Goal: Task Accomplishment & Management: Complete application form

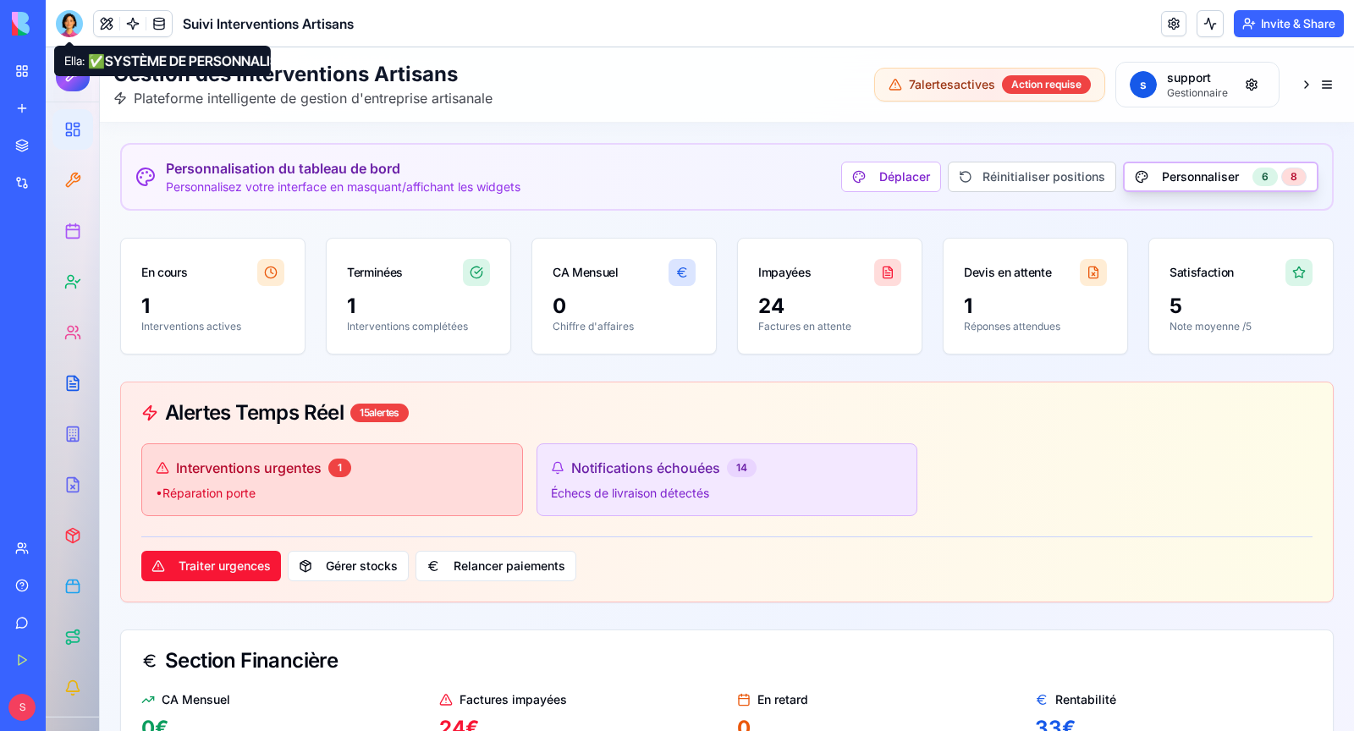
click at [67, 26] on div at bounding box center [69, 23] width 27 height 27
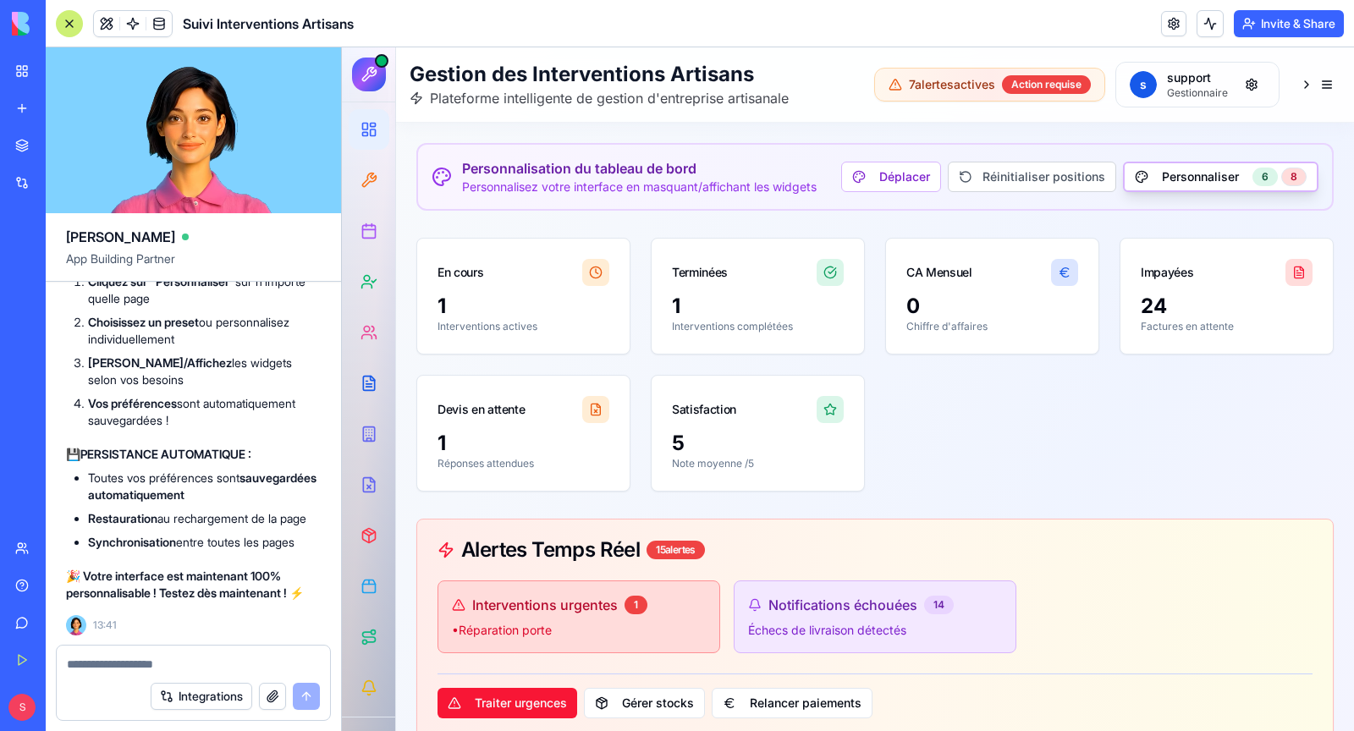
click at [361, 85] on div at bounding box center [369, 75] width 34 height 34
click at [1325, 85] on button at bounding box center [1316, 84] width 47 height 30
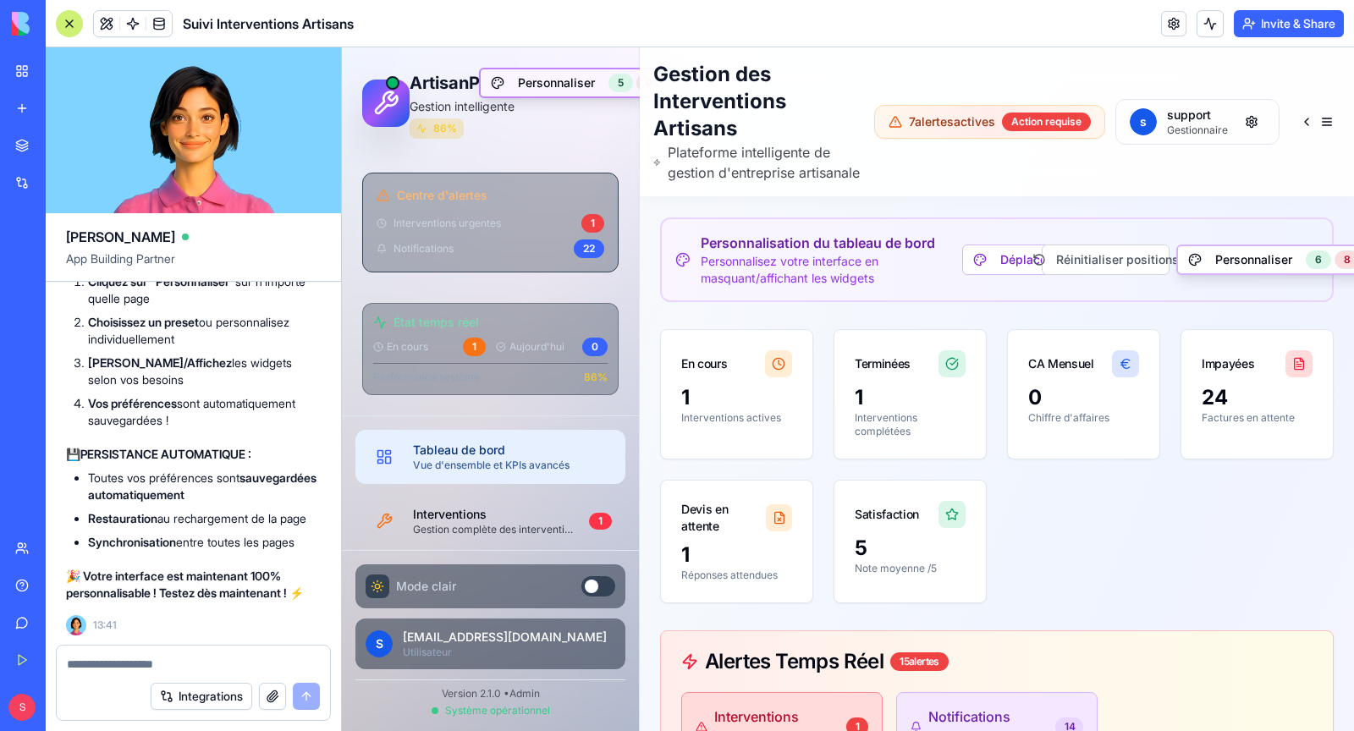
click at [569, 83] on button "Personnaliser 5 0" at bounding box center [576, 83] width 195 height 30
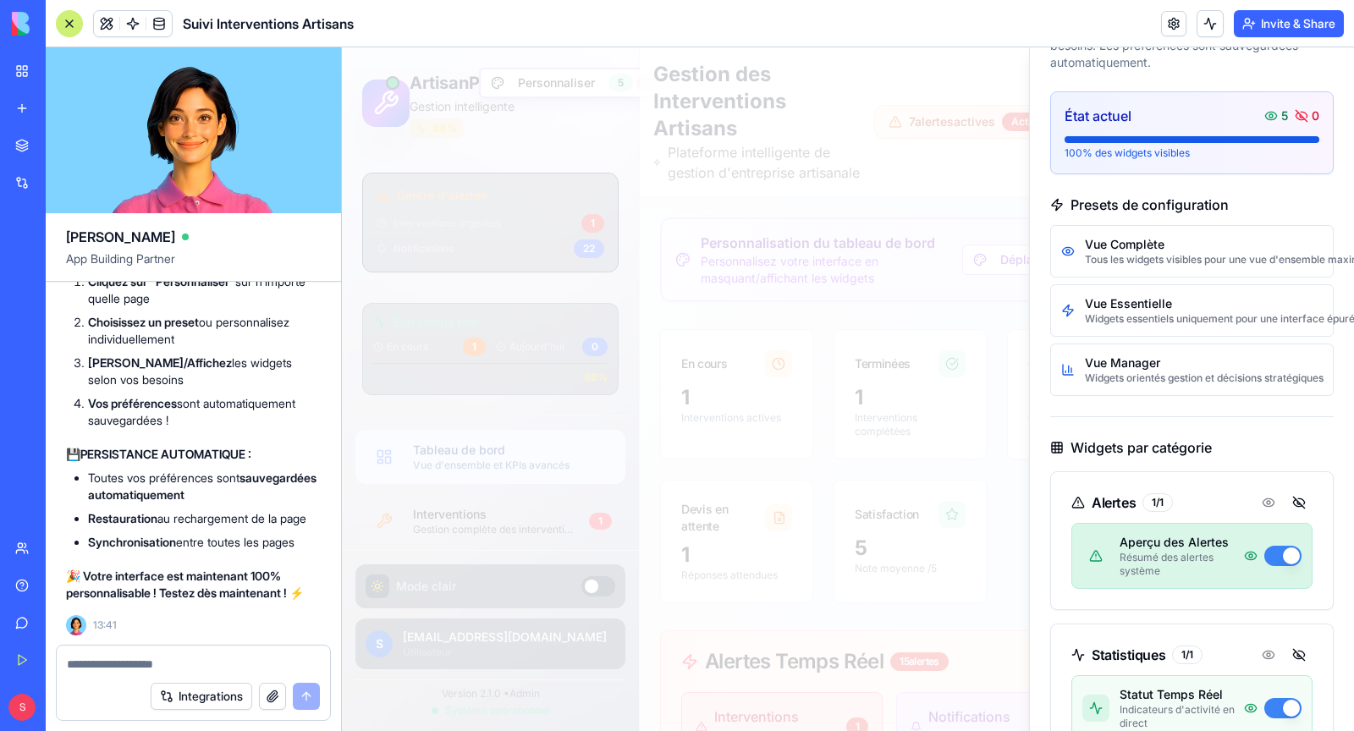
scroll to position [133, 0]
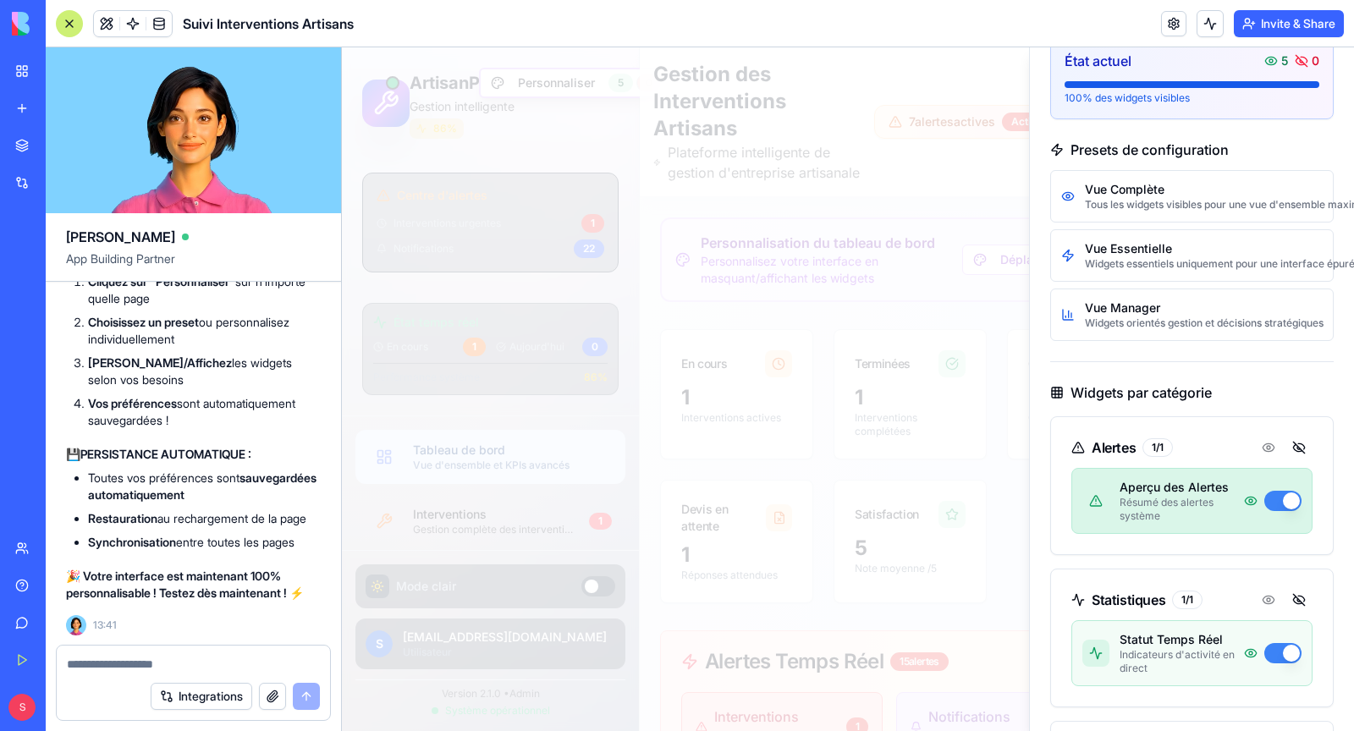
click at [1278, 497] on button "button" at bounding box center [1282, 501] width 37 height 20
click at [1295, 497] on button "button" at bounding box center [1282, 501] width 37 height 20
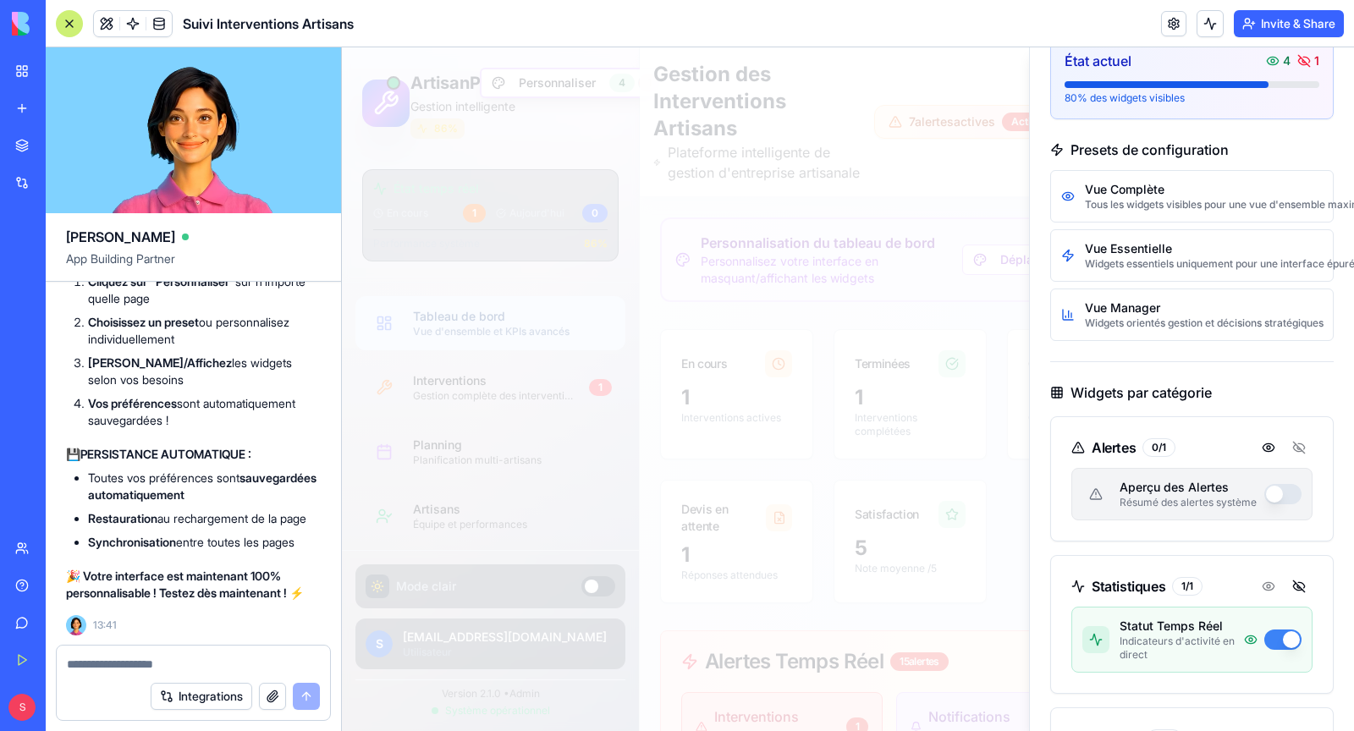
click at [1280, 491] on button "button" at bounding box center [1282, 494] width 37 height 20
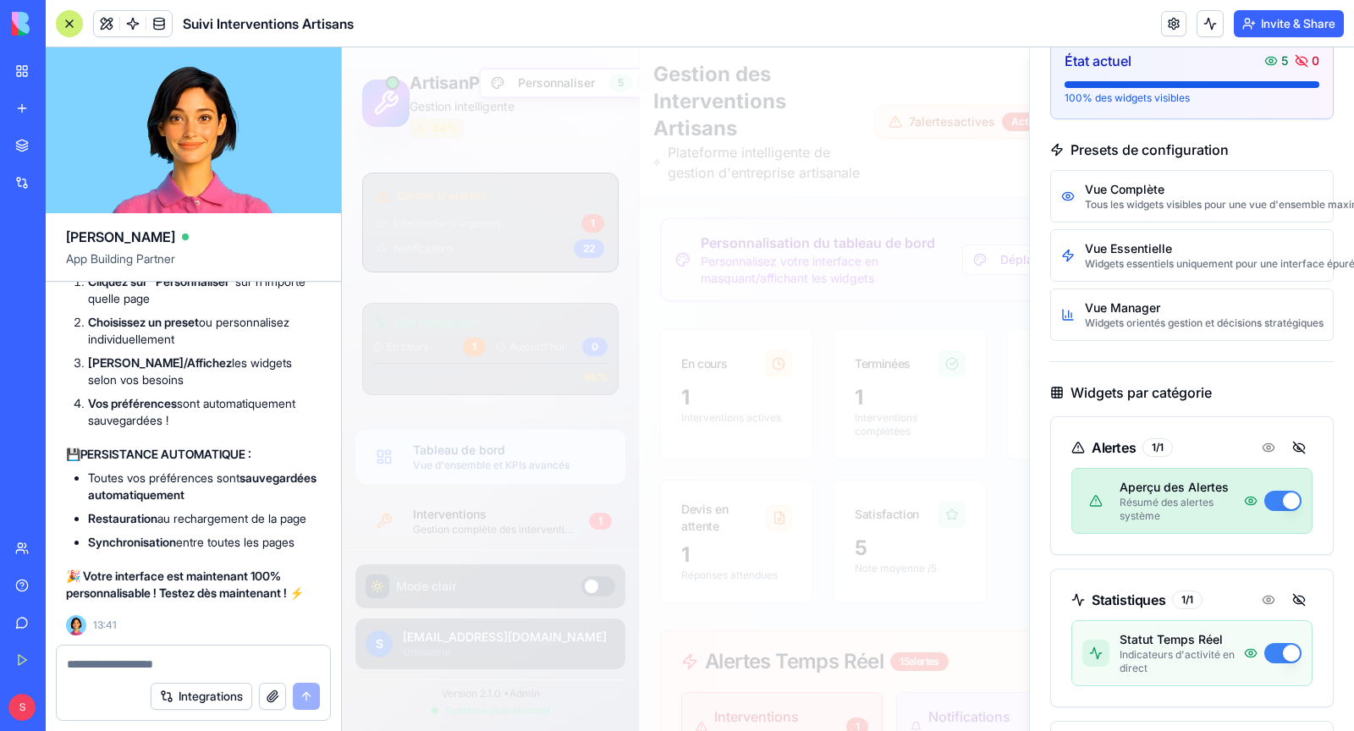
click at [1280, 491] on button "button" at bounding box center [1282, 501] width 37 height 20
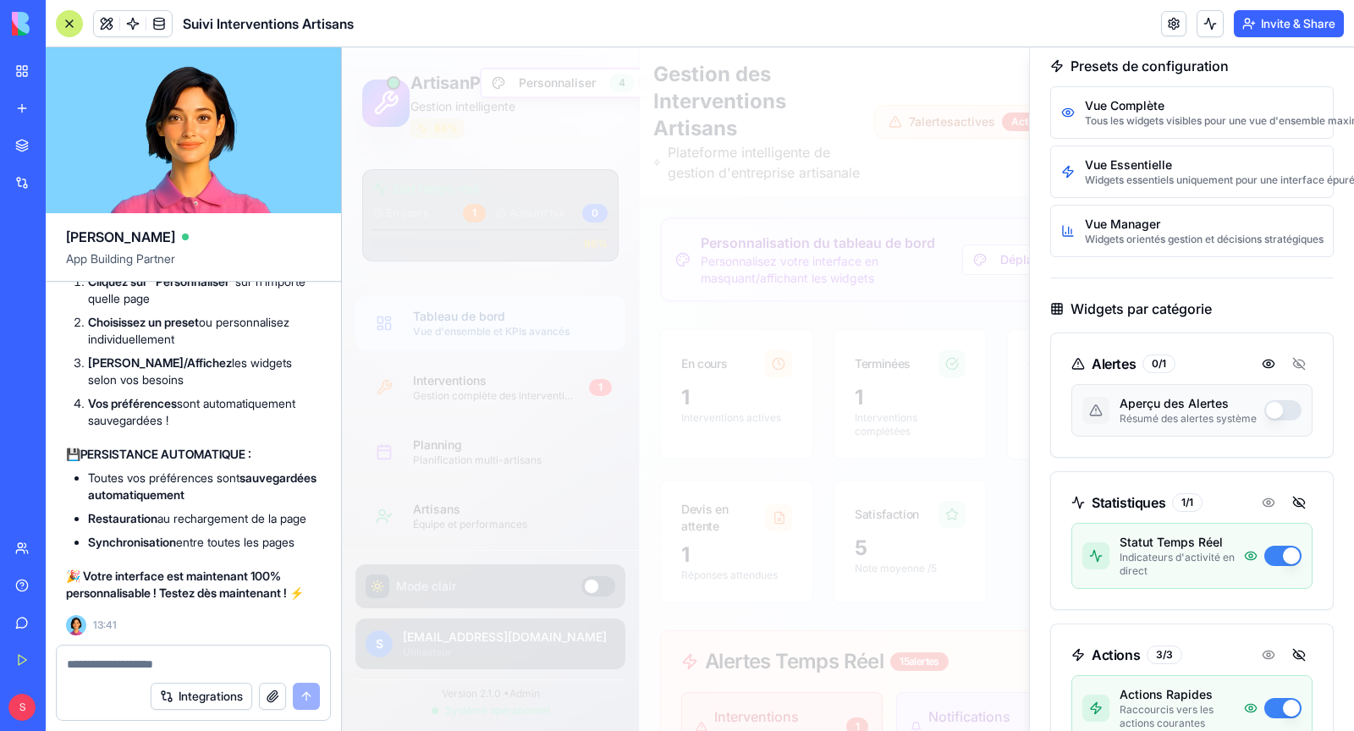
scroll to position [226, 0]
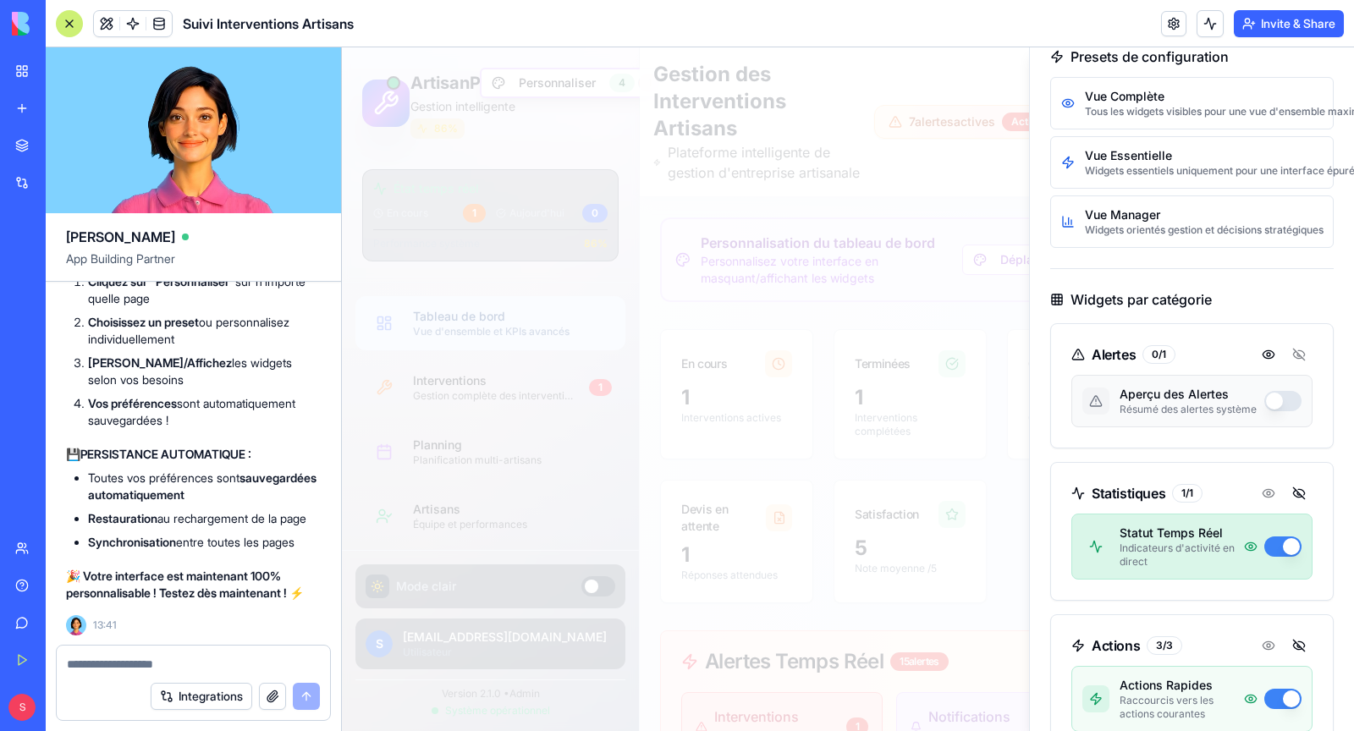
click at [1285, 536] on button "button" at bounding box center [1282, 546] width 37 height 20
click at [1286, 544] on button "button" at bounding box center [1282, 546] width 37 height 20
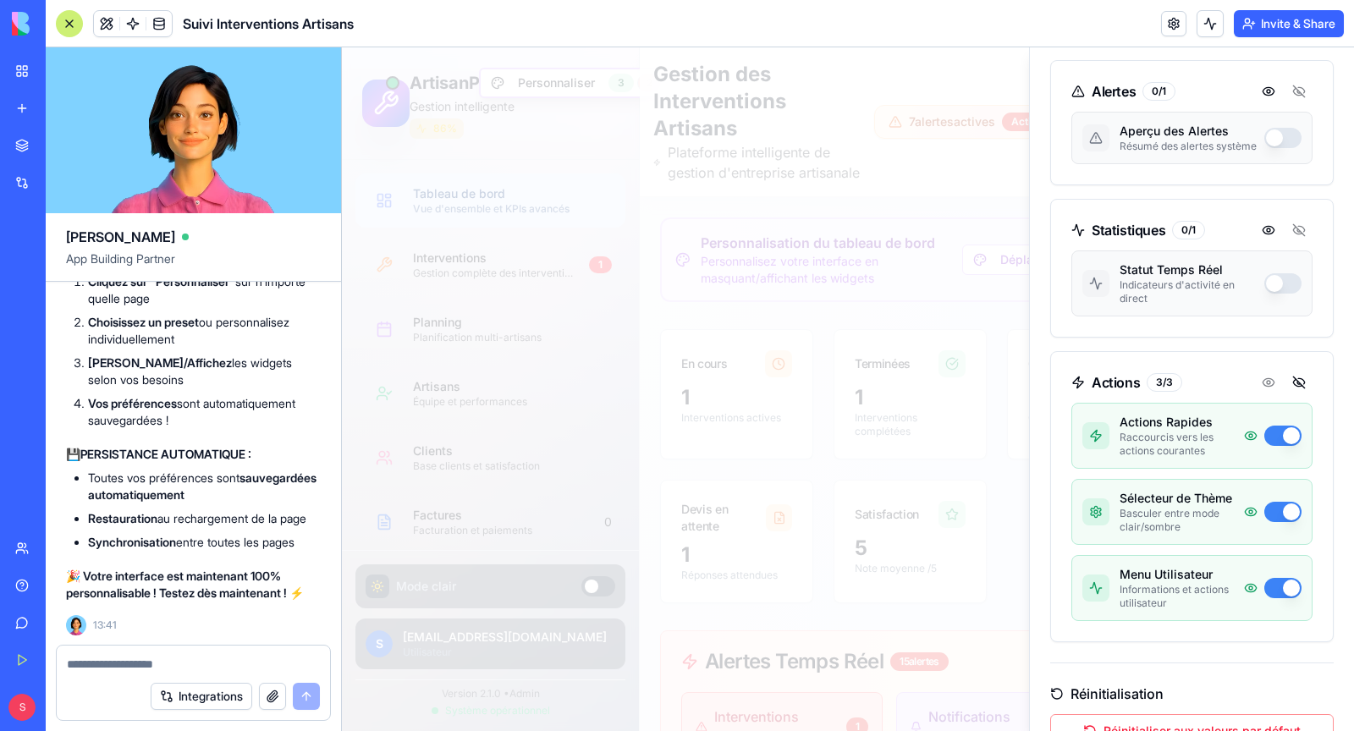
scroll to position [503, 0]
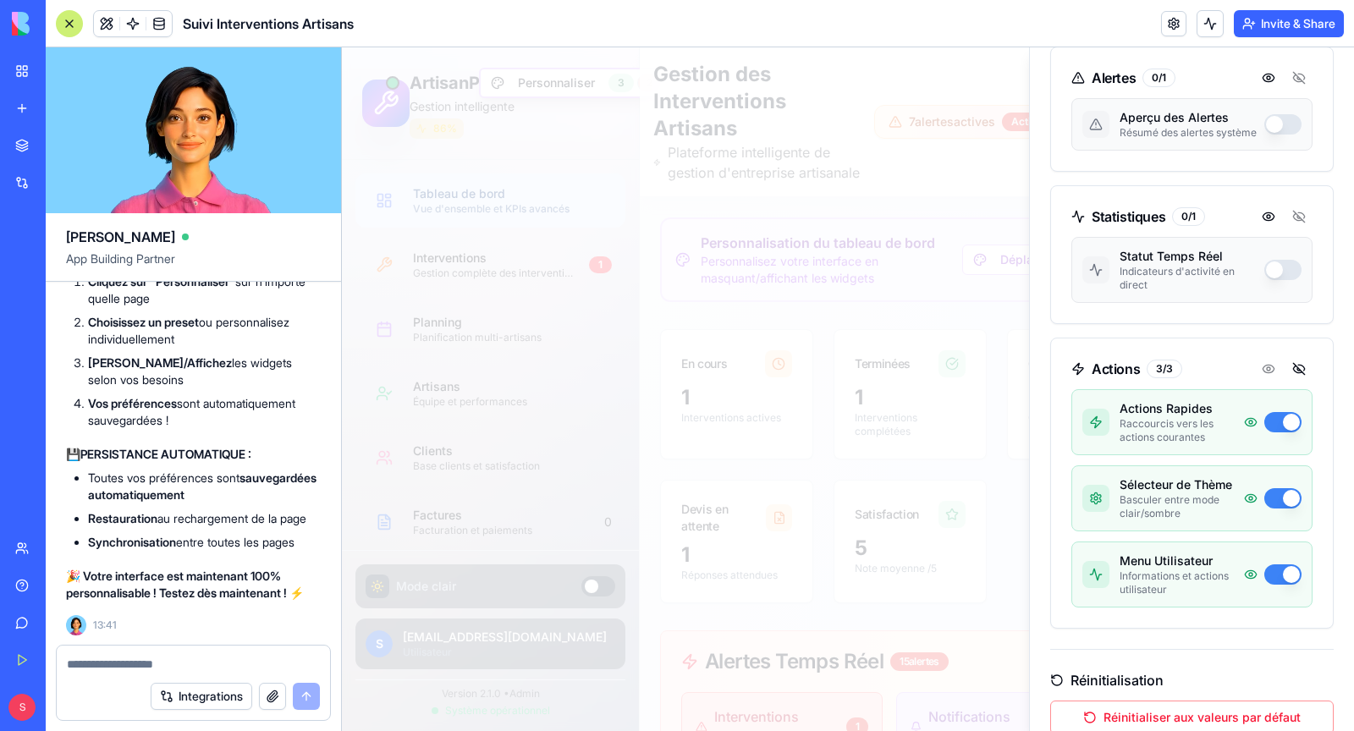
click at [909, 332] on div at bounding box center [848, 389] width 1012 height 684
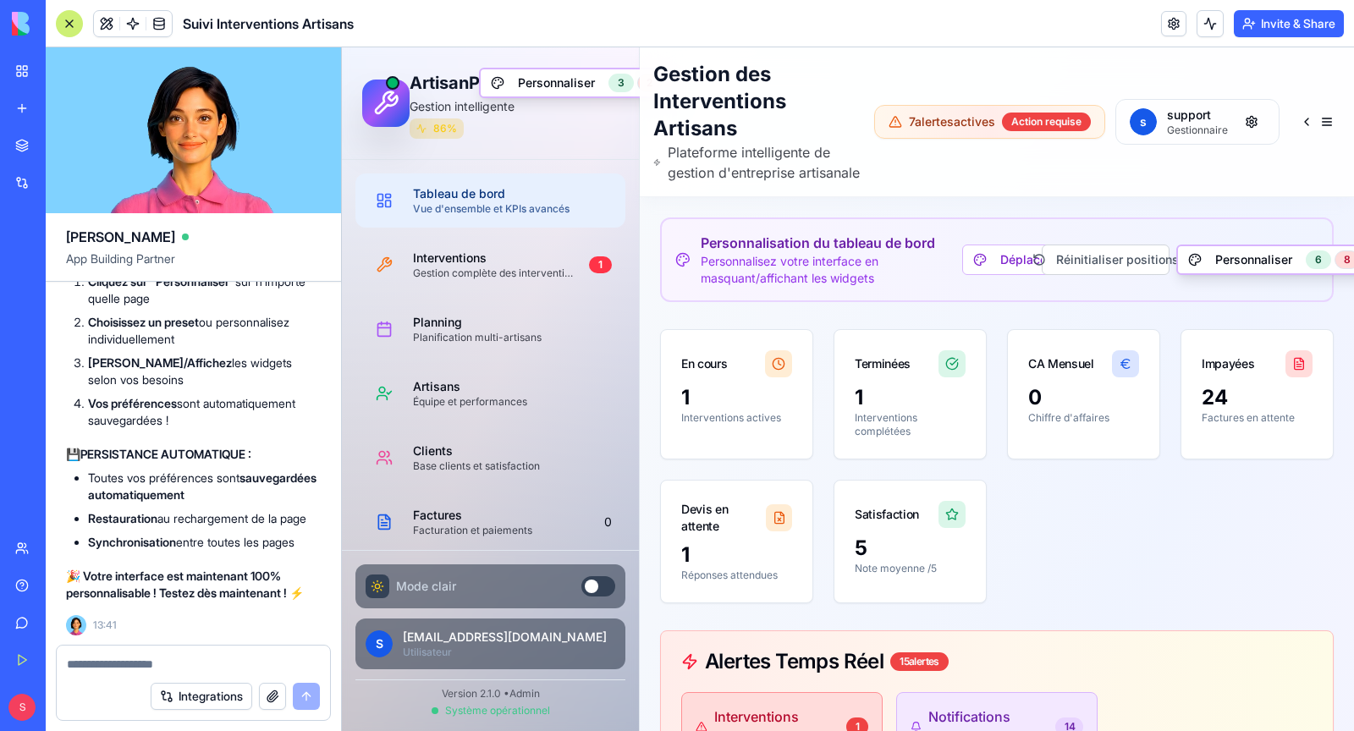
click at [120, 660] on textarea at bounding box center [193, 664] width 253 height 17
type textarea "**********"
click at [67, 23] on div at bounding box center [69, 23] width 27 height 27
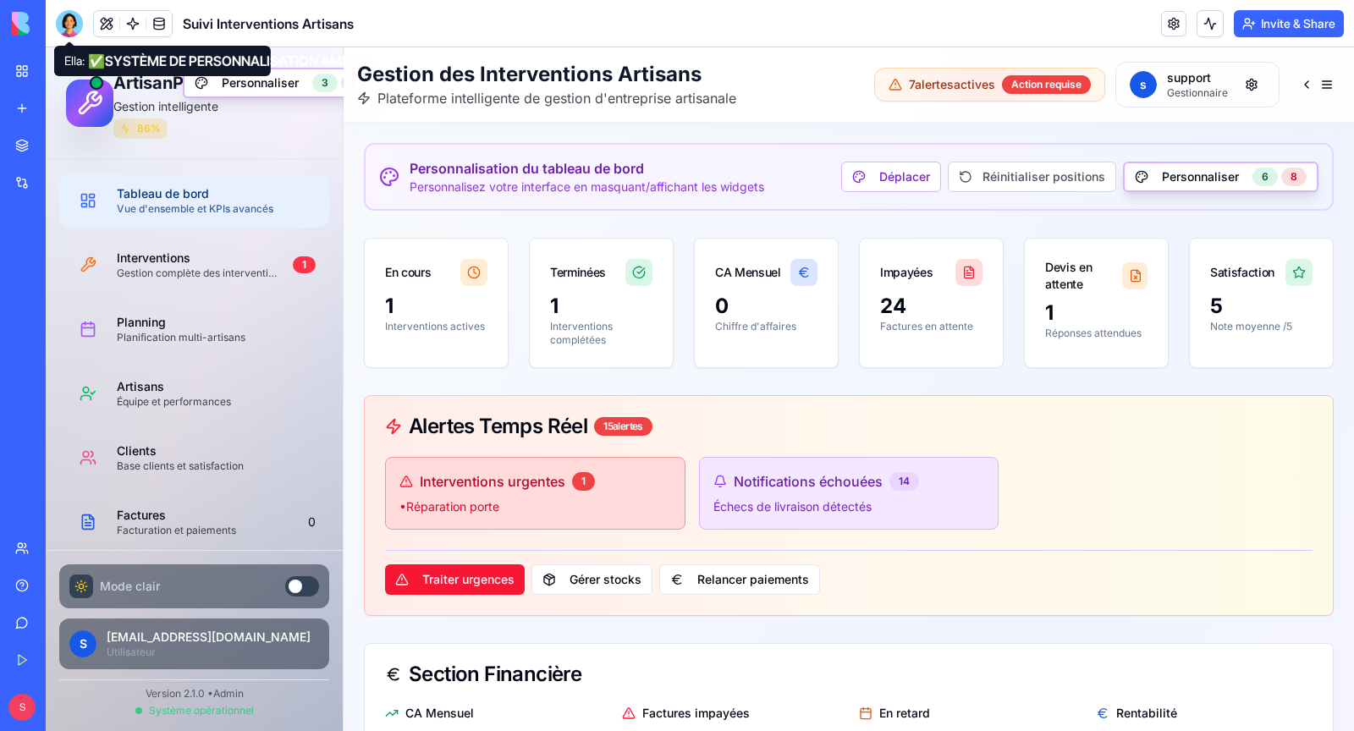
click at [64, 17] on div at bounding box center [69, 23] width 27 height 27
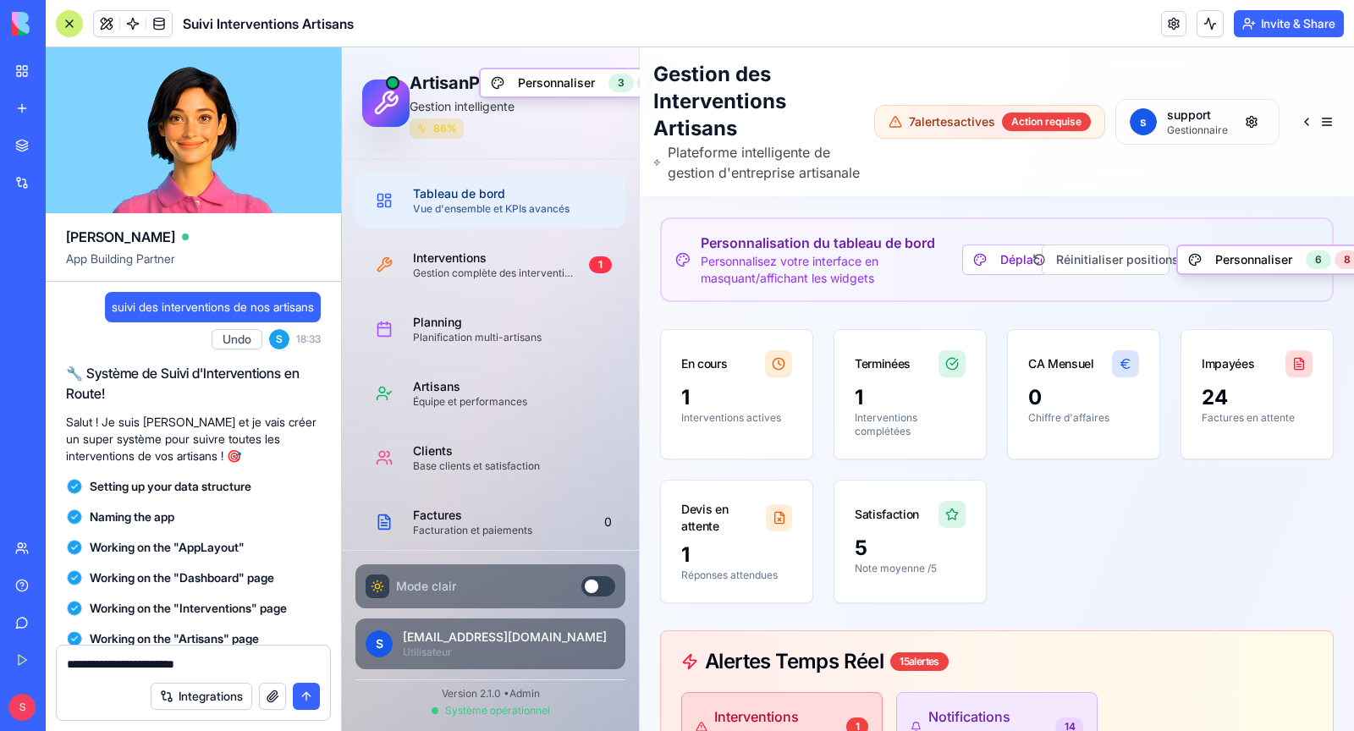
scroll to position [145880, 0]
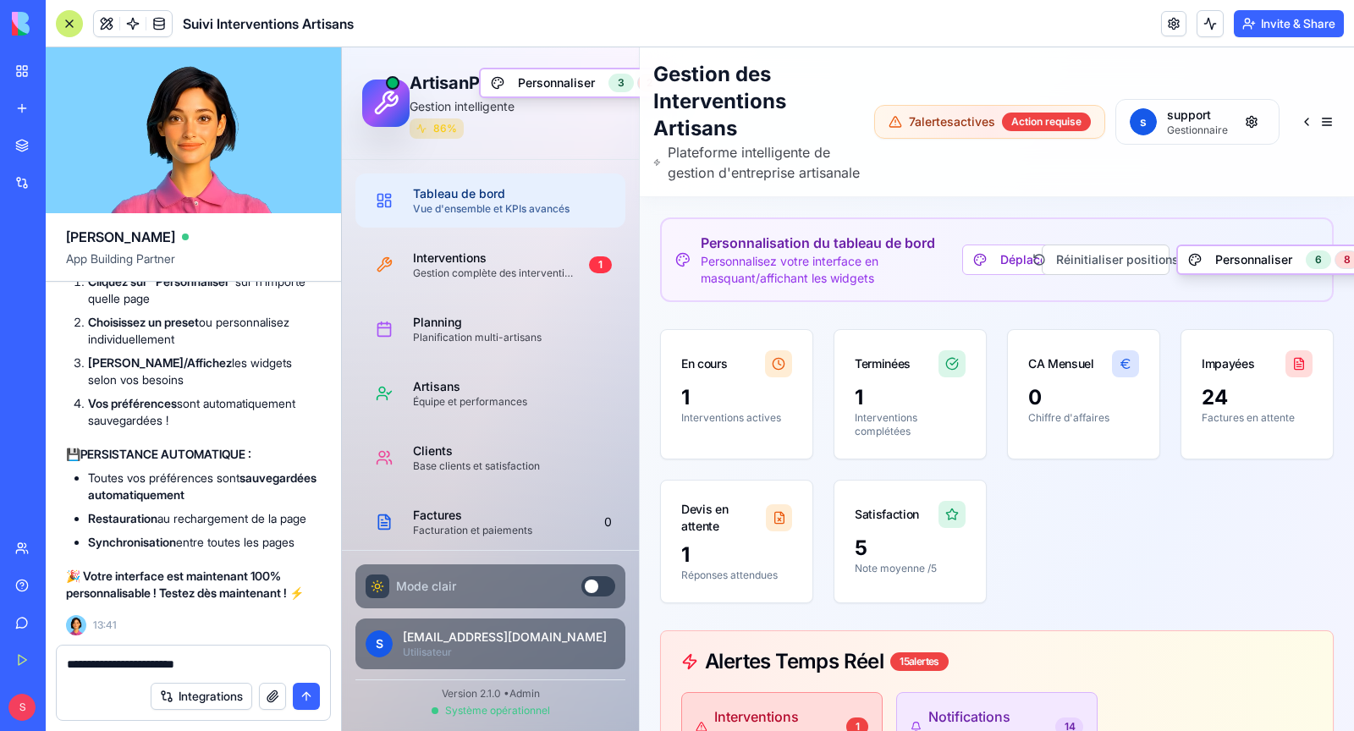
click at [260, 668] on textarea "**********" at bounding box center [194, 664] width 254 height 17
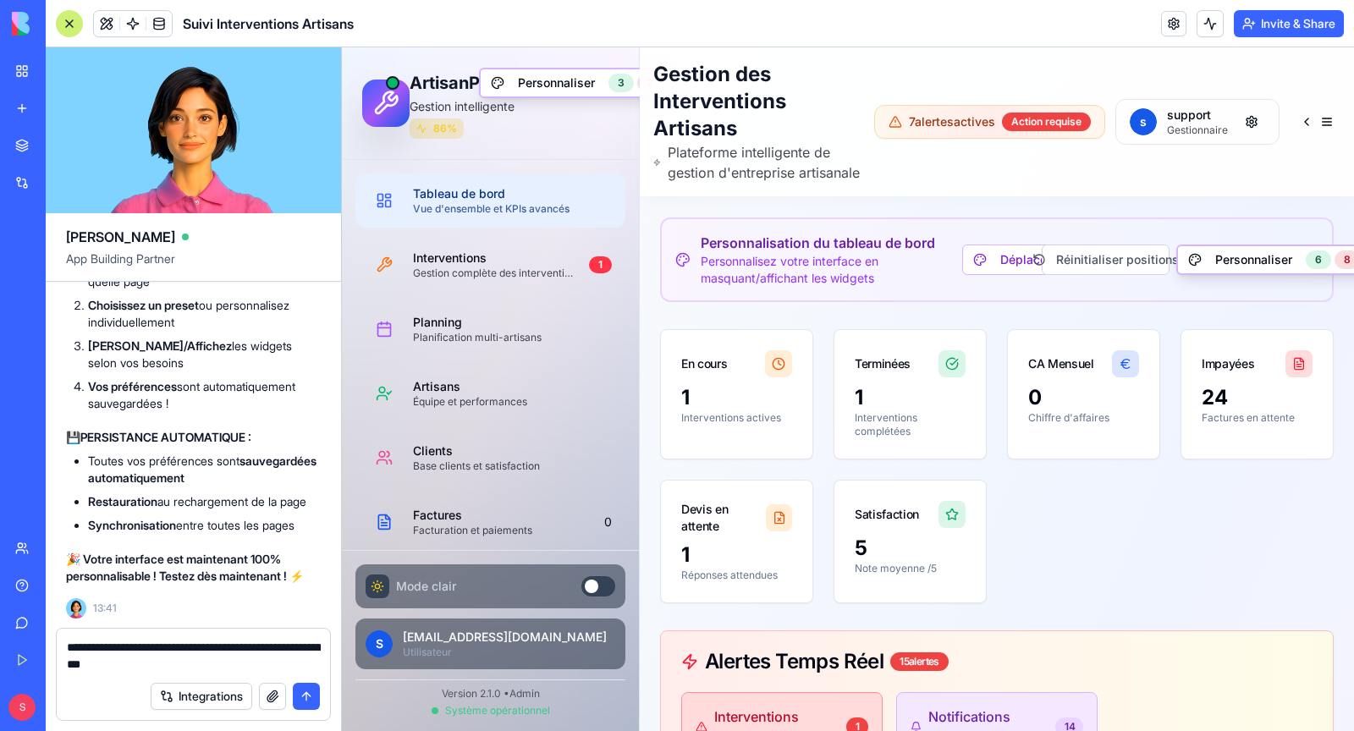
click at [232, 665] on textarea "**********" at bounding box center [194, 656] width 254 height 34
type textarea "**********"
click at [305, 693] on button "submit" at bounding box center [306, 696] width 27 height 27
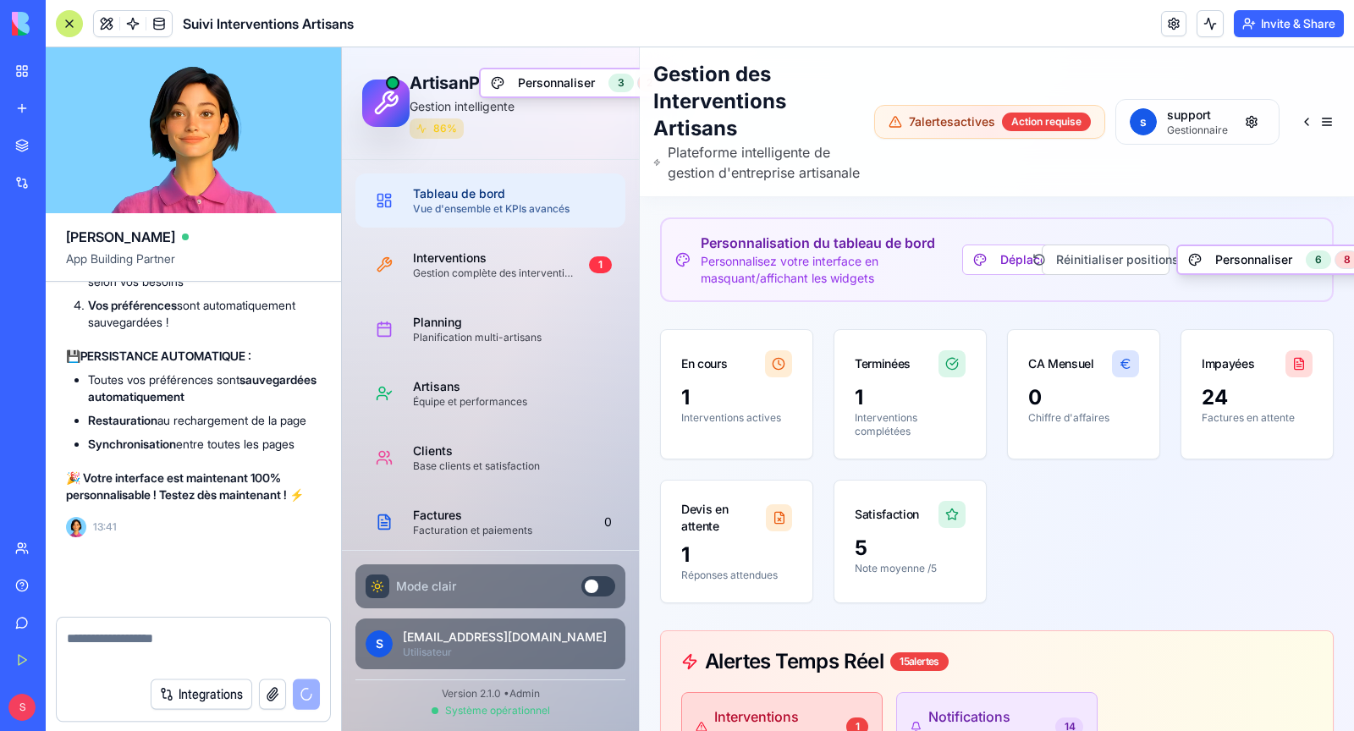
scroll to position [145962, 0]
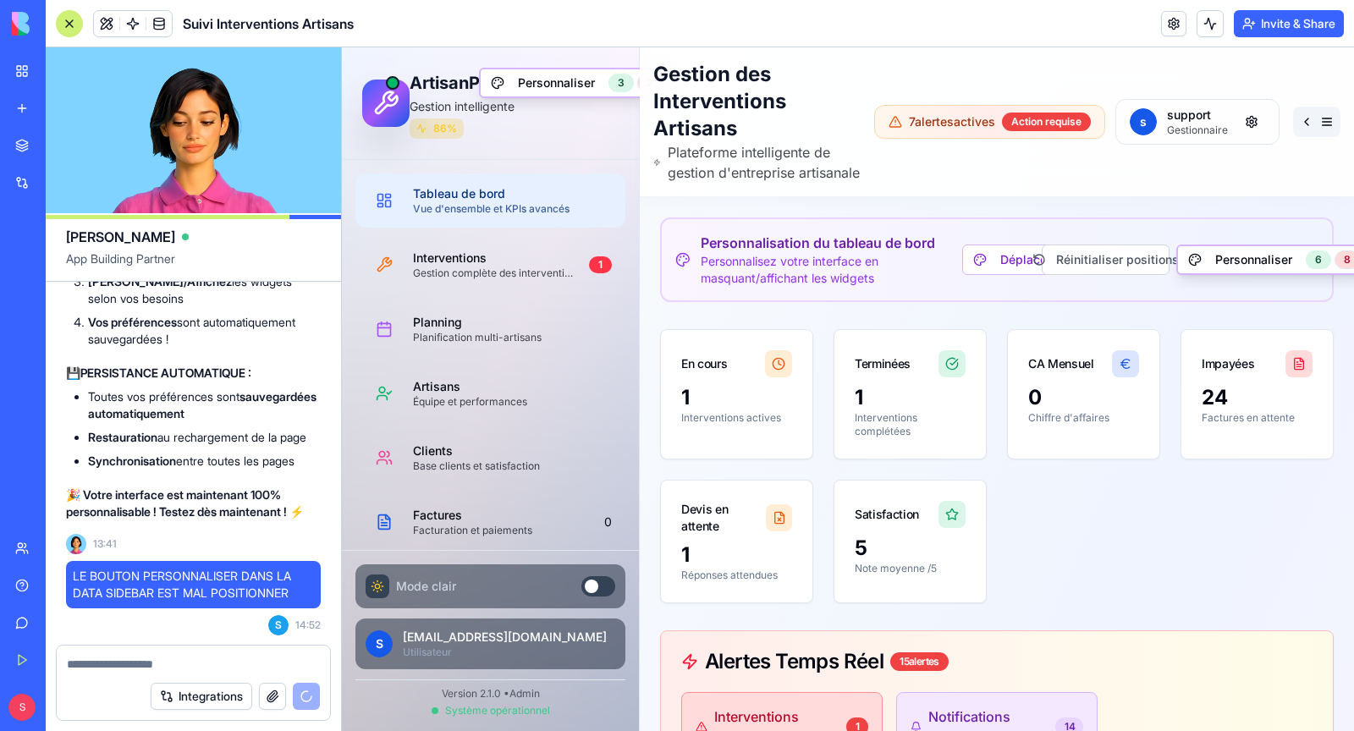
click at [1334, 132] on button at bounding box center [1316, 122] width 47 height 30
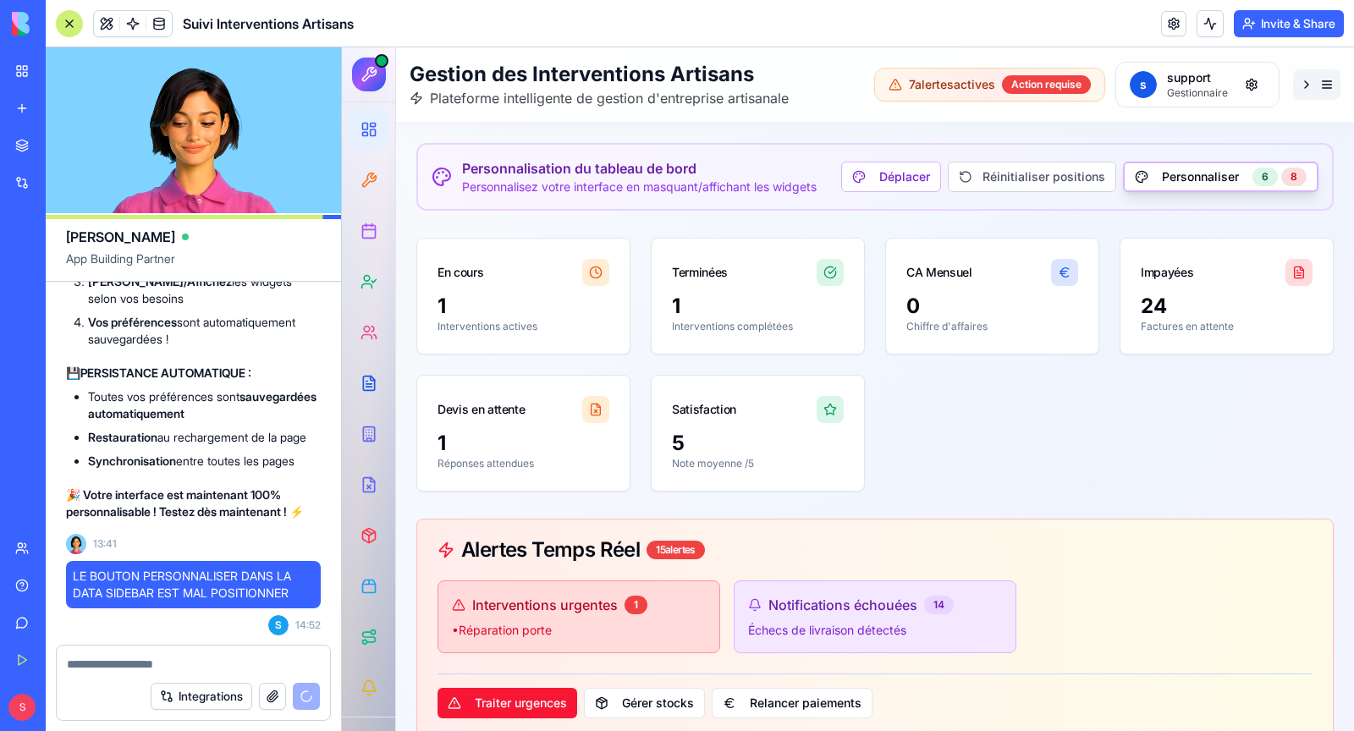
click at [1321, 91] on button at bounding box center [1316, 84] width 47 height 30
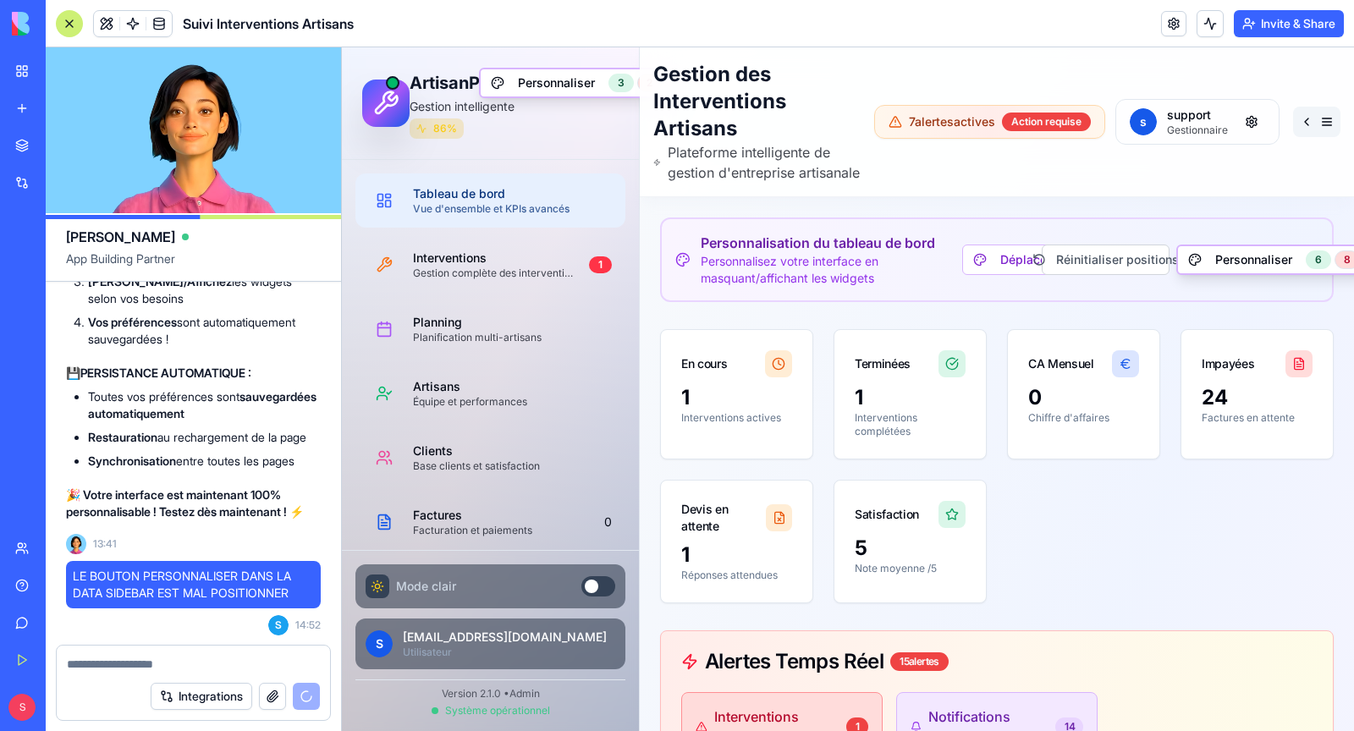
click at [1321, 91] on div "Gestion des Interventions Artisans Plateforme intelligente de gestion d'entrepr…" at bounding box center [997, 121] width 714 height 149
click at [1325, 137] on button at bounding box center [1316, 122] width 47 height 30
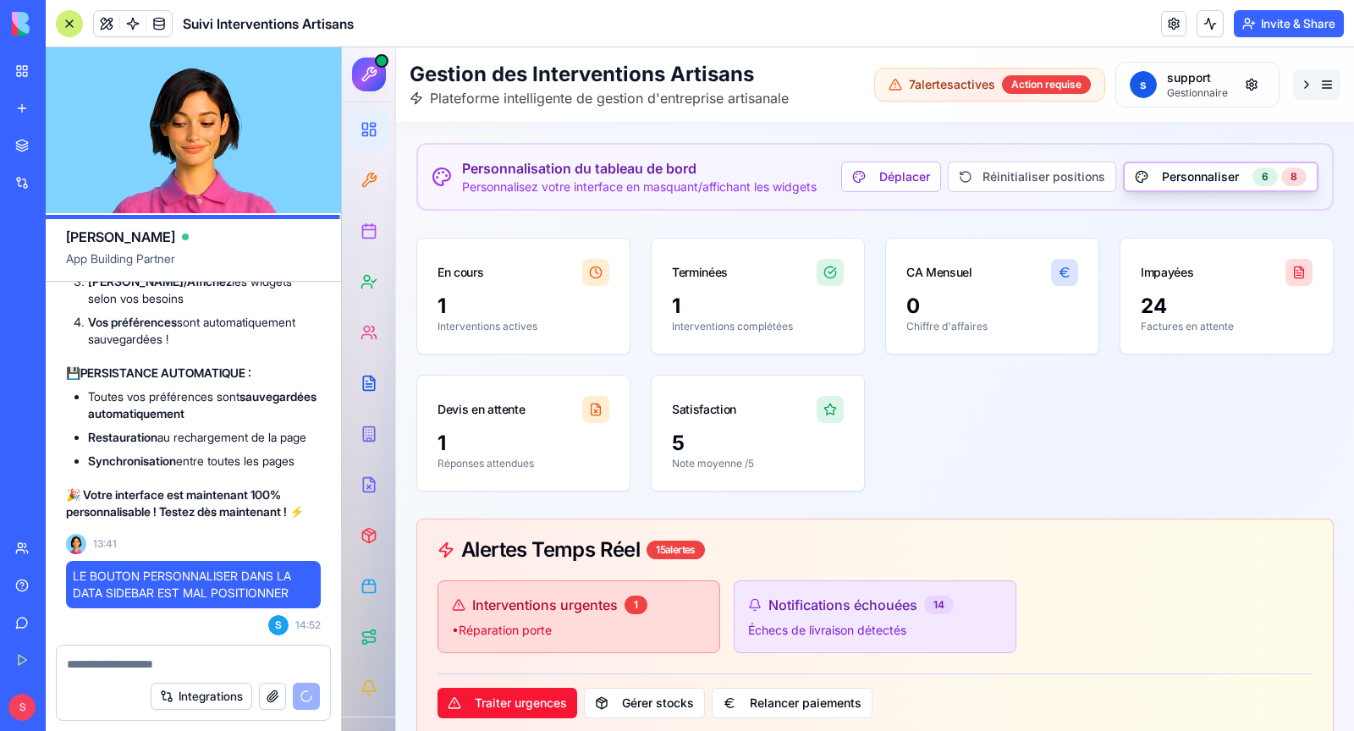
click at [1318, 91] on button at bounding box center [1316, 84] width 47 height 30
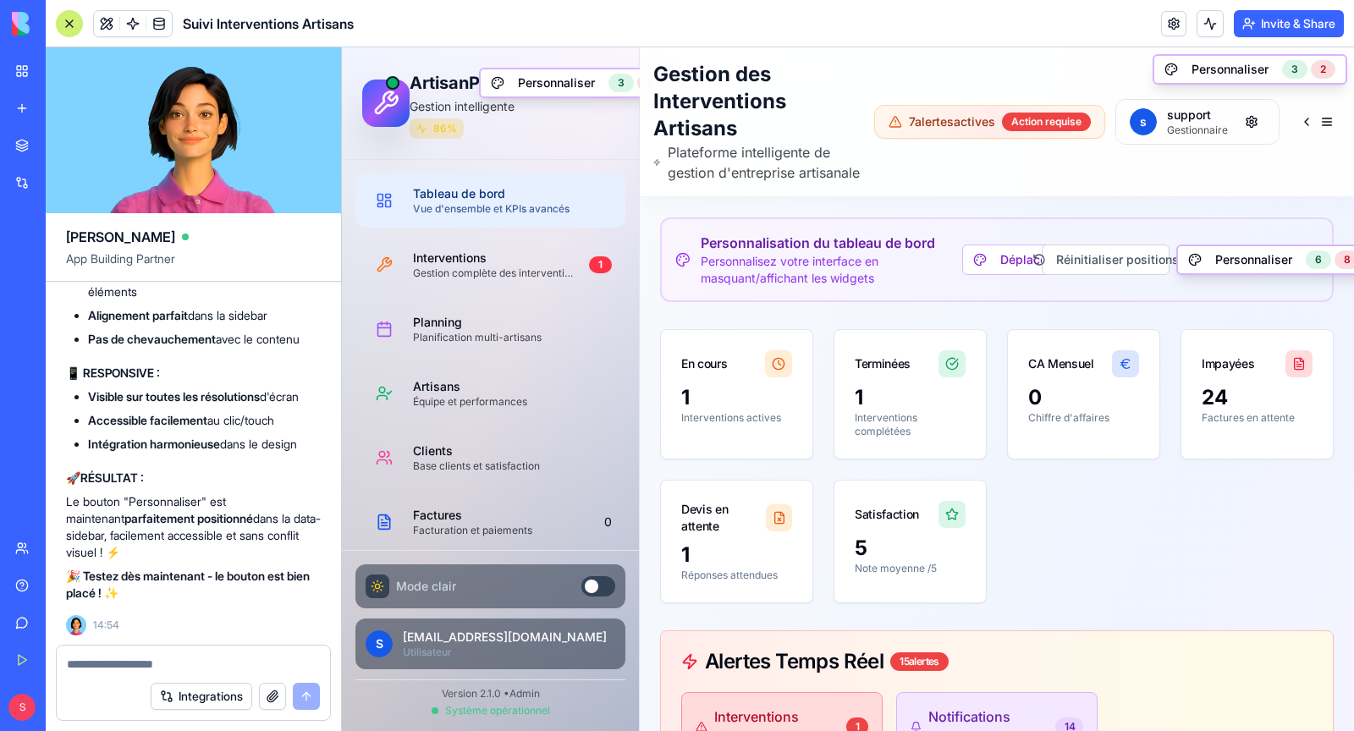
scroll to position [146475, 0]
click at [1323, 136] on button at bounding box center [1316, 122] width 47 height 30
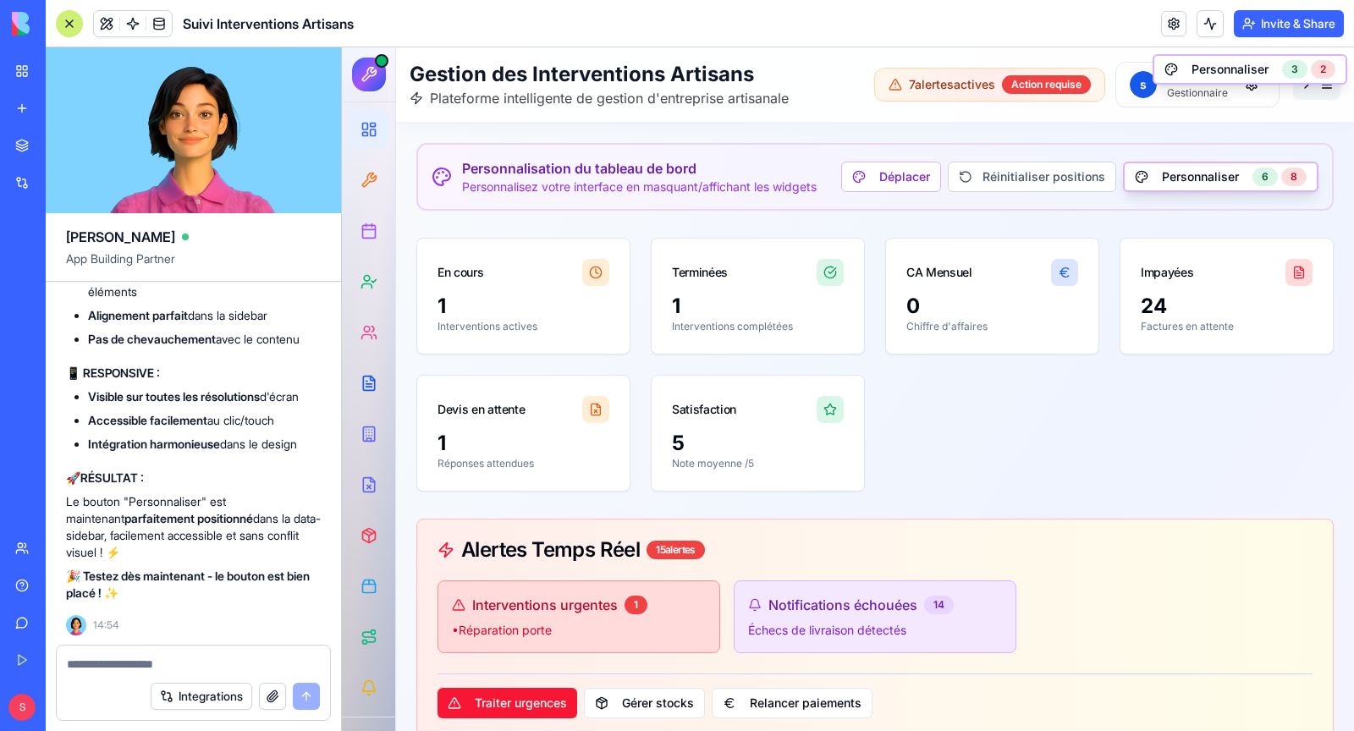
click at [1323, 91] on button at bounding box center [1316, 84] width 47 height 30
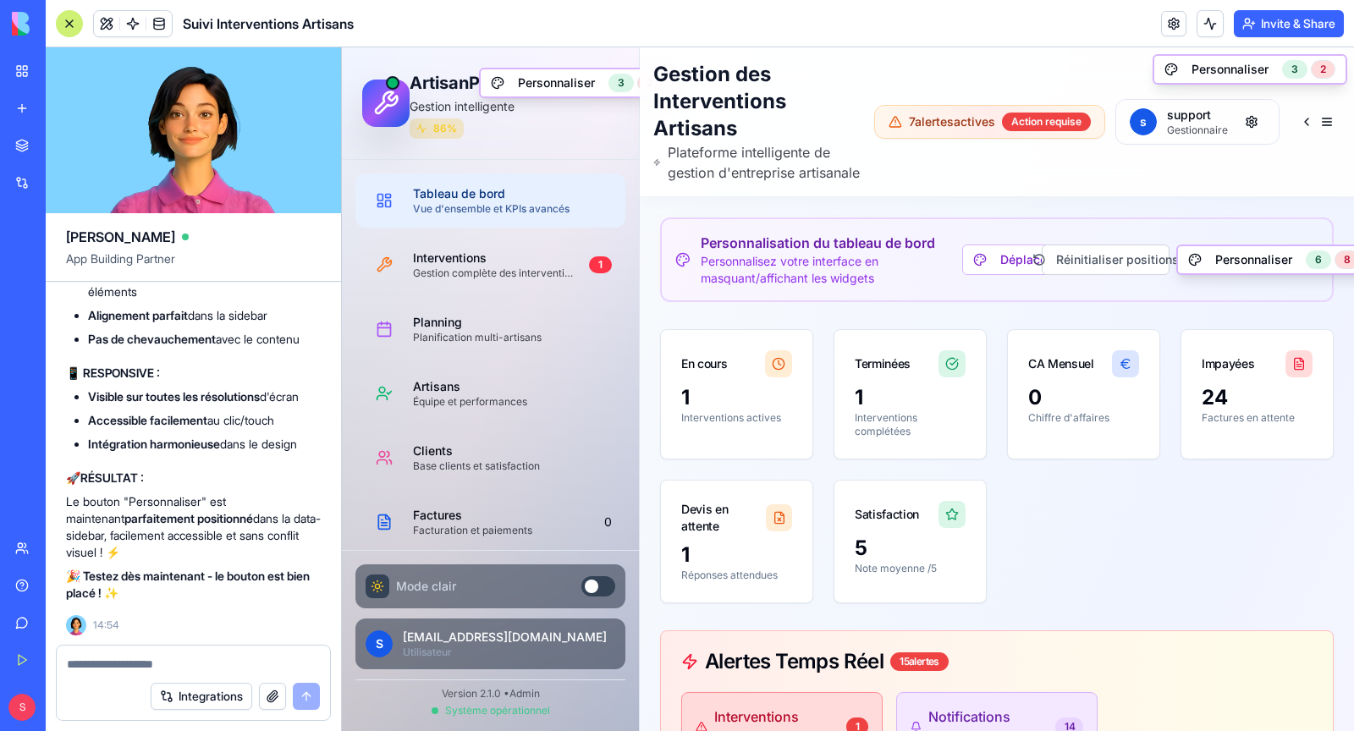
scroll to position [146807, 0]
click at [152, 665] on textarea at bounding box center [194, 664] width 254 height 17
click at [550, 84] on button "Personnaliser 3 2" at bounding box center [576, 83] width 195 height 30
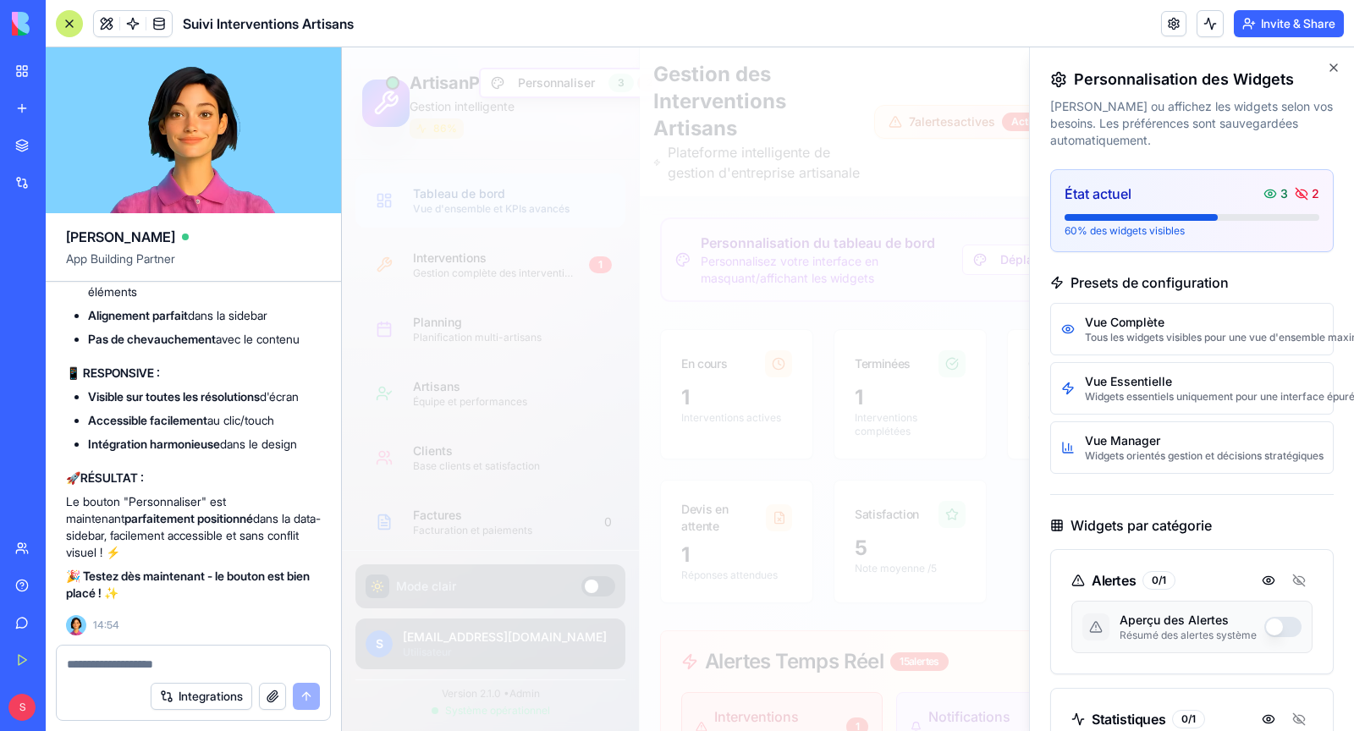
click at [860, 221] on div at bounding box center [848, 389] width 1012 height 684
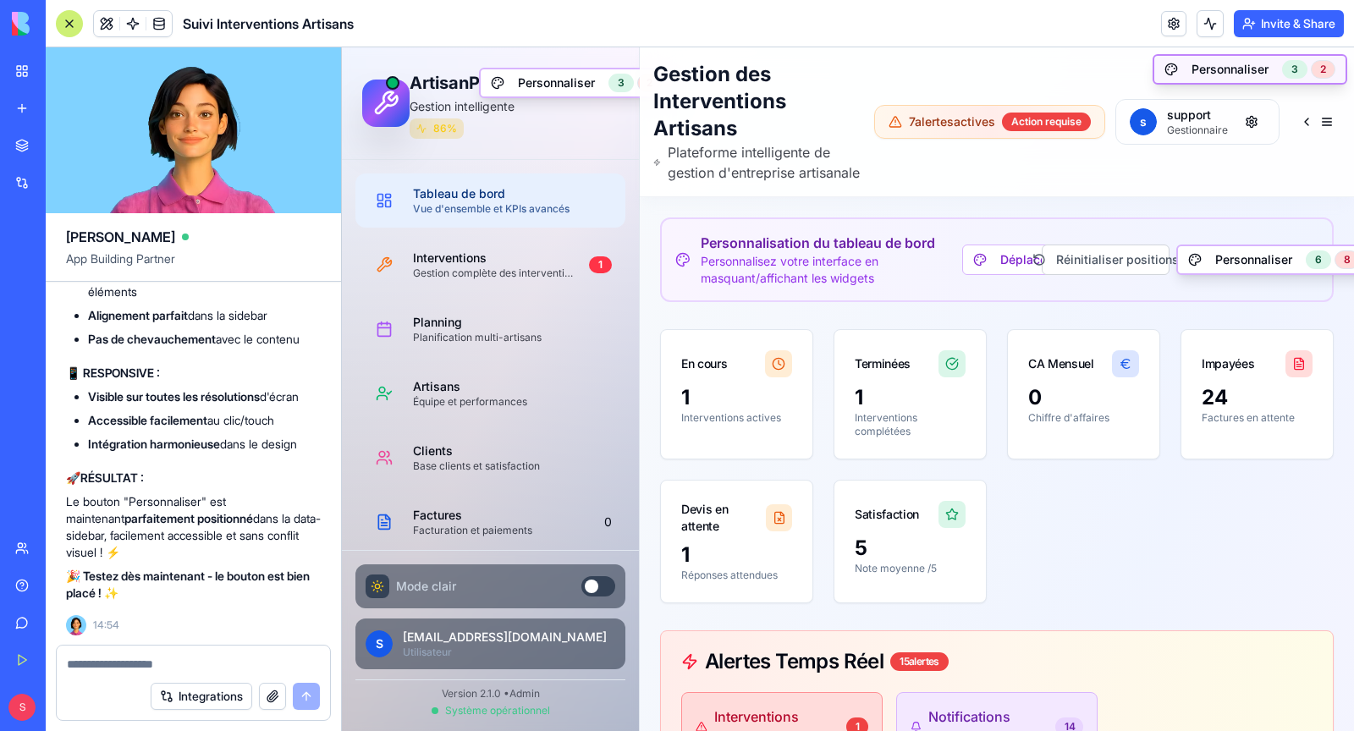
click at [1221, 62] on button "Personnaliser 3 2" at bounding box center [1249, 69] width 195 height 30
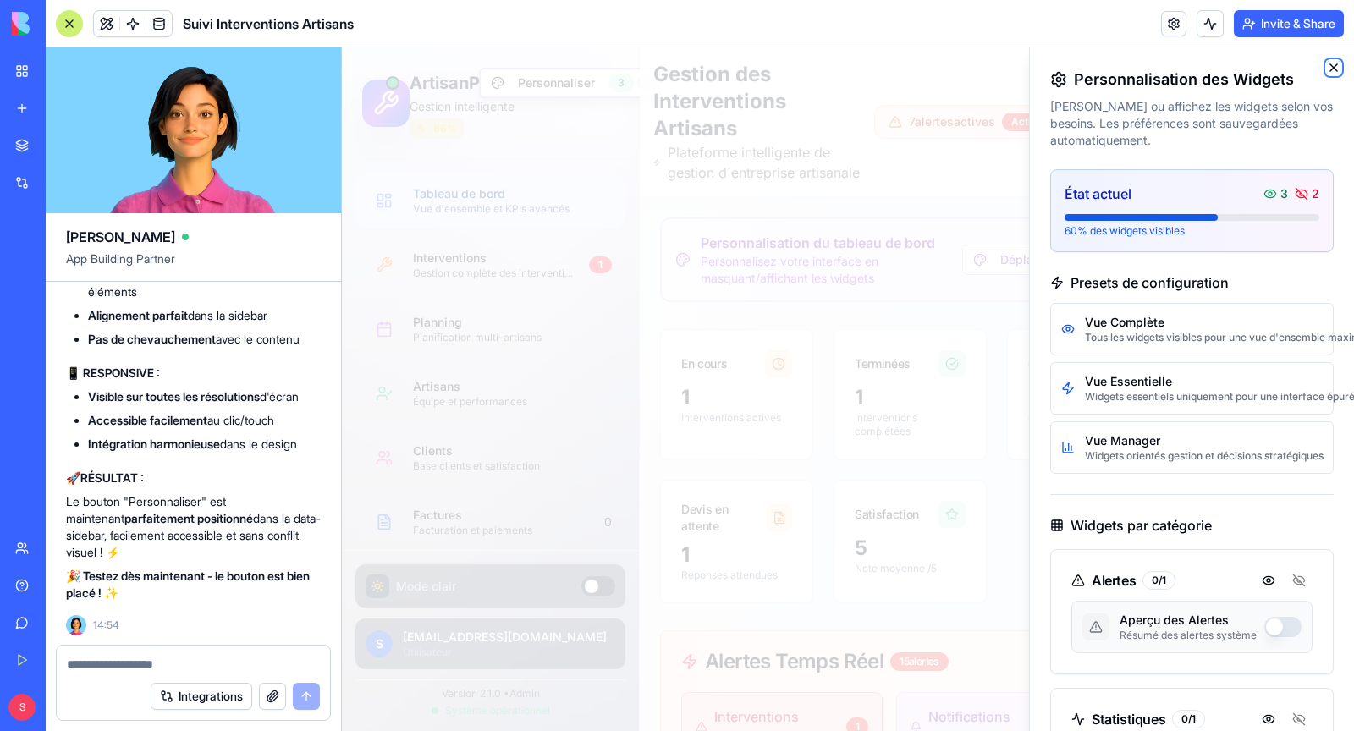
click at [1335, 72] on icon "button" at bounding box center [1334, 68] width 14 height 14
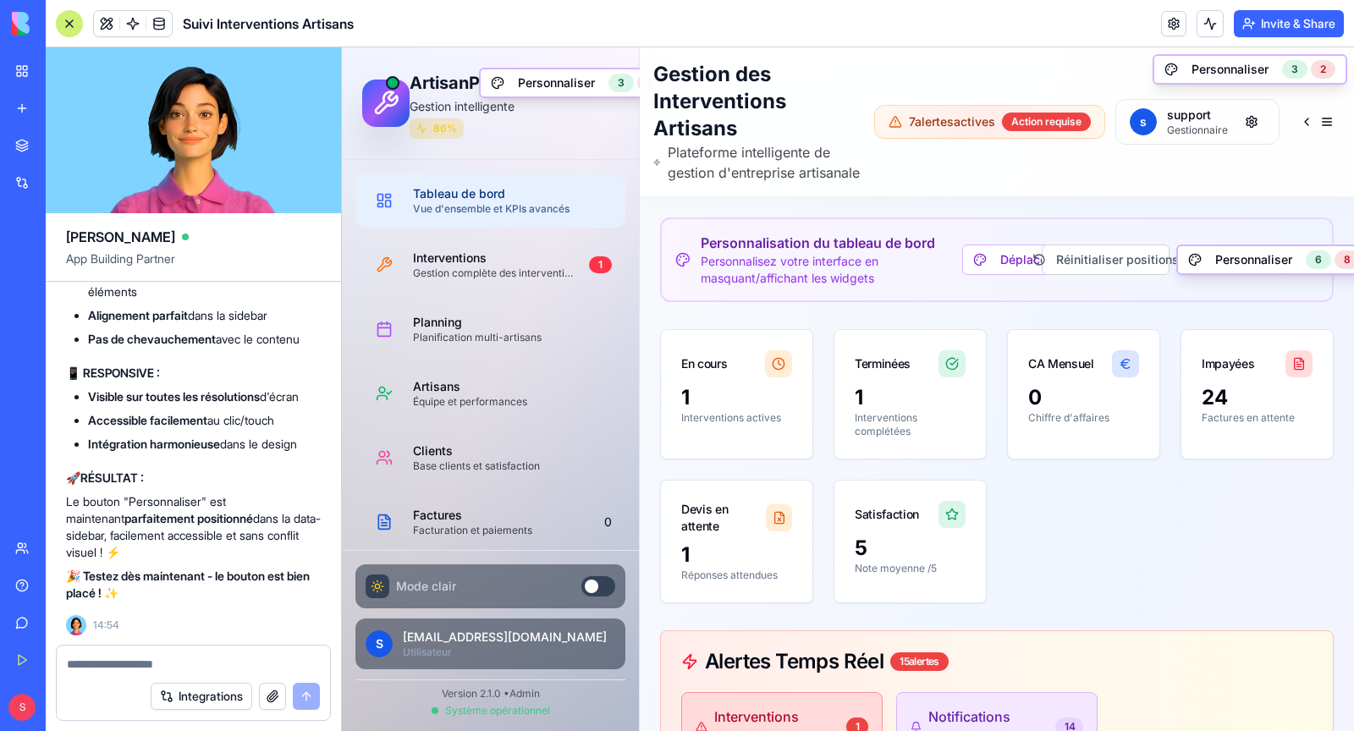
click at [179, 666] on textarea at bounding box center [194, 664] width 254 height 17
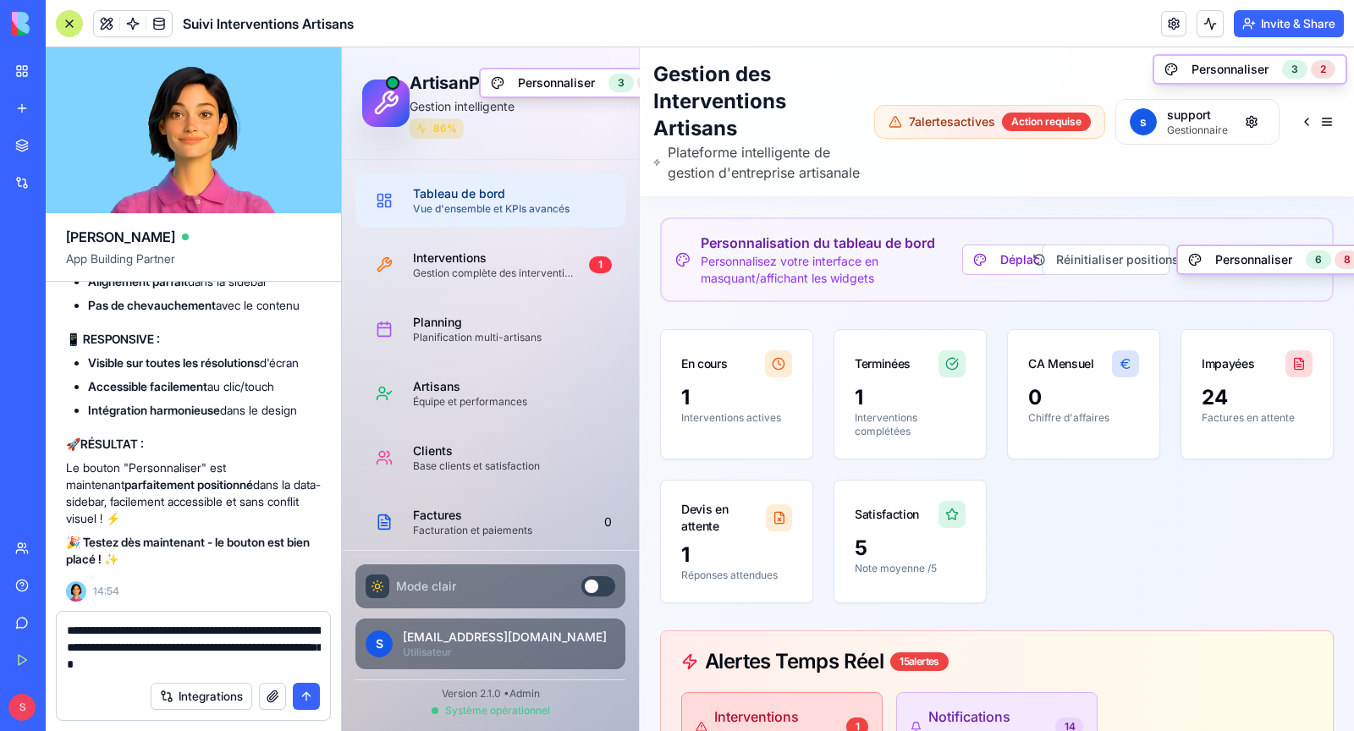
type textarea "**********"
click at [312, 701] on button "submit" at bounding box center [306, 696] width 27 height 27
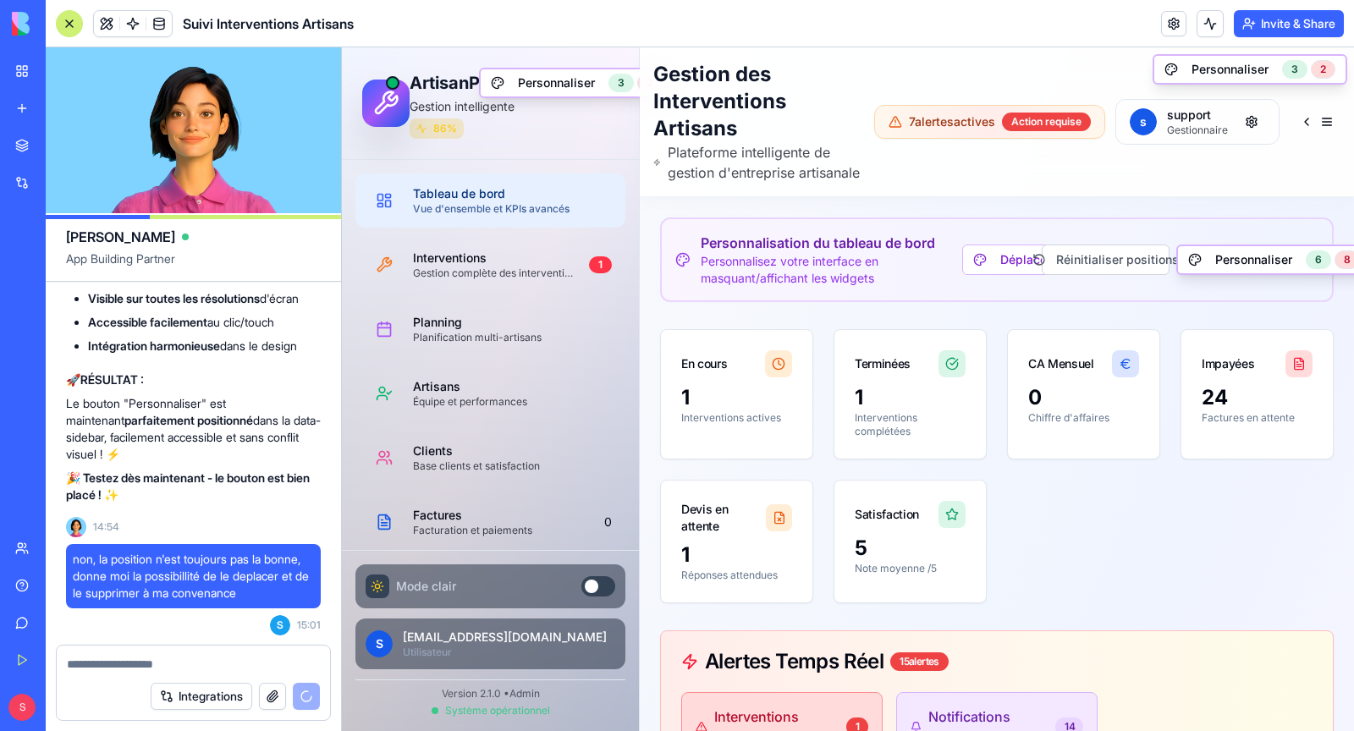
scroll to position [146922, 0]
click at [1233, 63] on button "Personnaliser 3 2" at bounding box center [1249, 69] width 195 height 30
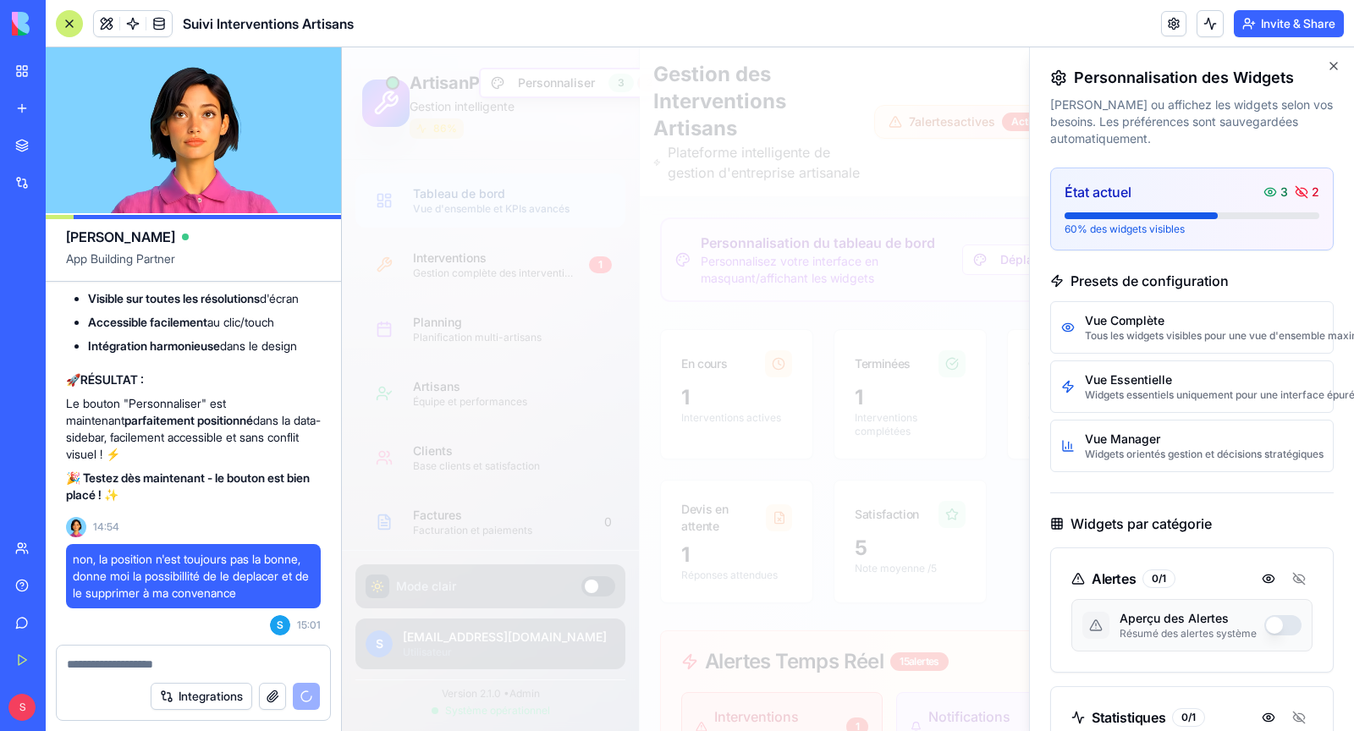
scroll to position [0, 0]
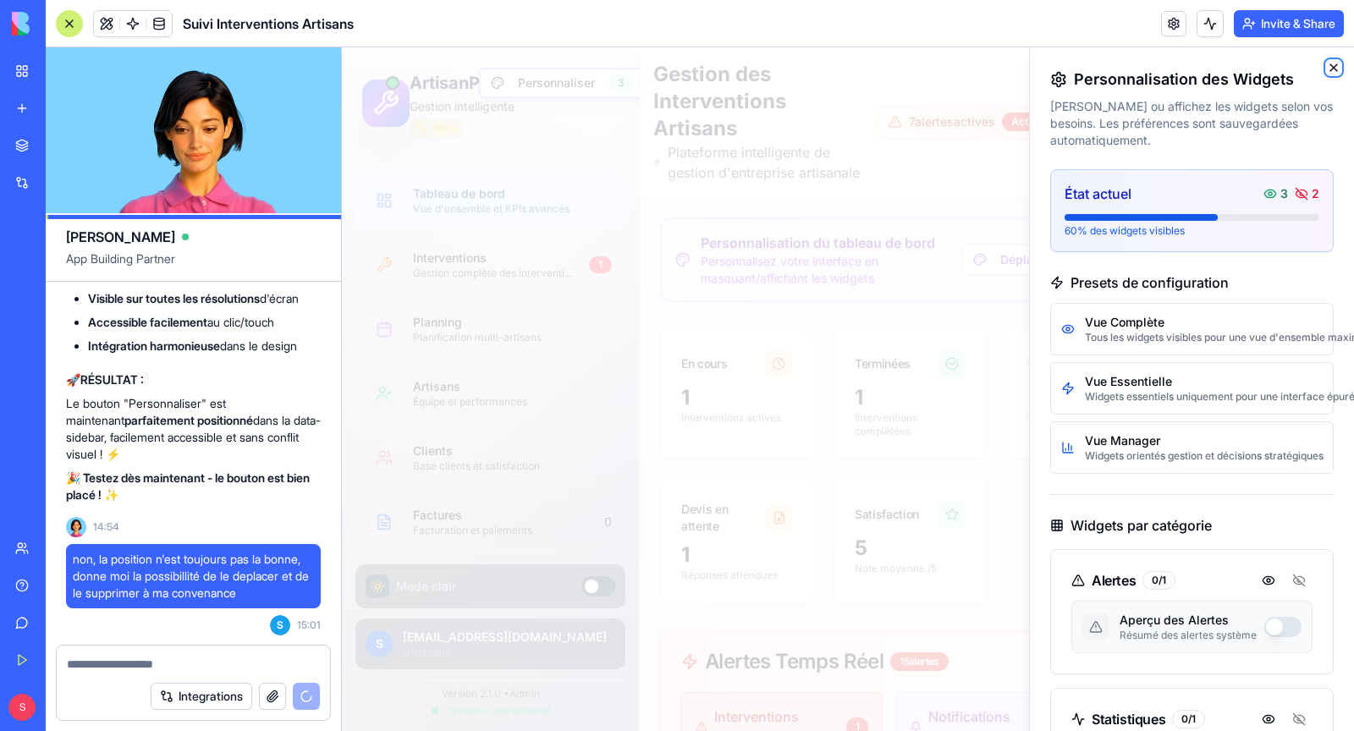
click at [1328, 65] on icon "button" at bounding box center [1334, 68] width 14 height 14
